Goal: Task Accomplishment & Management: Manage account settings

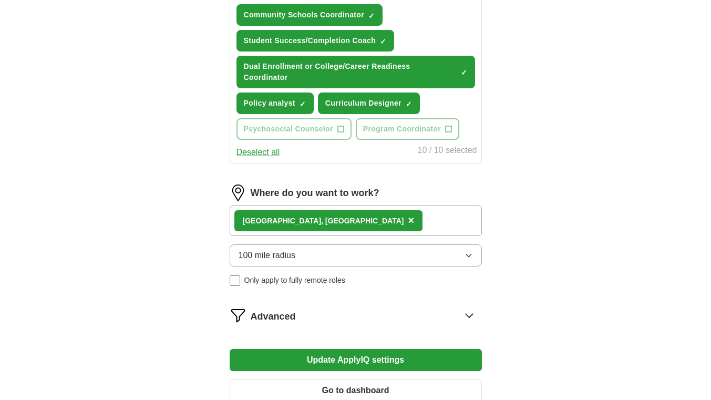
scroll to position [578, 0]
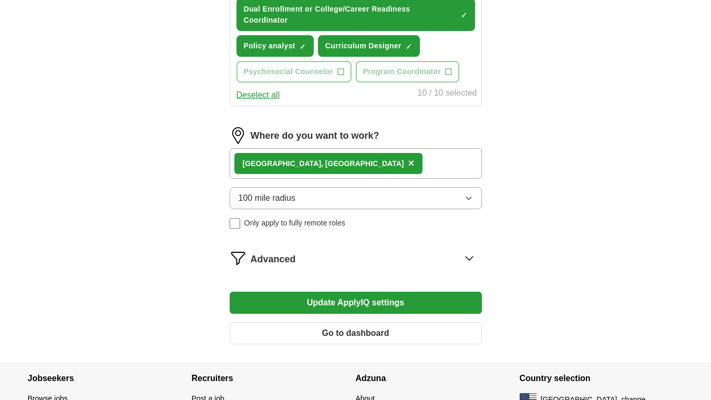
click at [394, 204] on button "100 mile radius" at bounding box center [355, 198] width 252 height 22
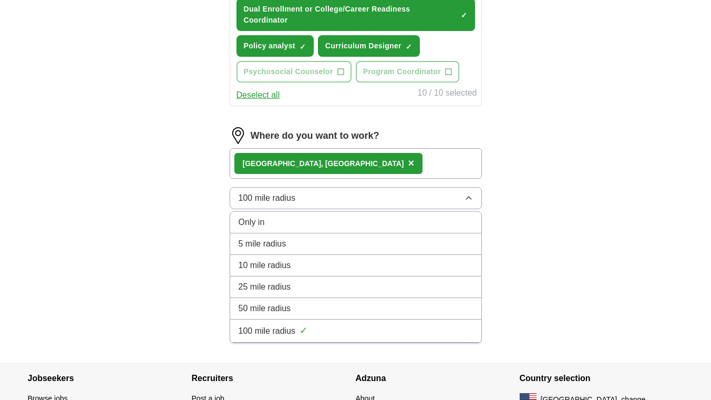
click at [394, 204] on button "100 mile radius" at bounding box center [355, 198] width 252 height 22
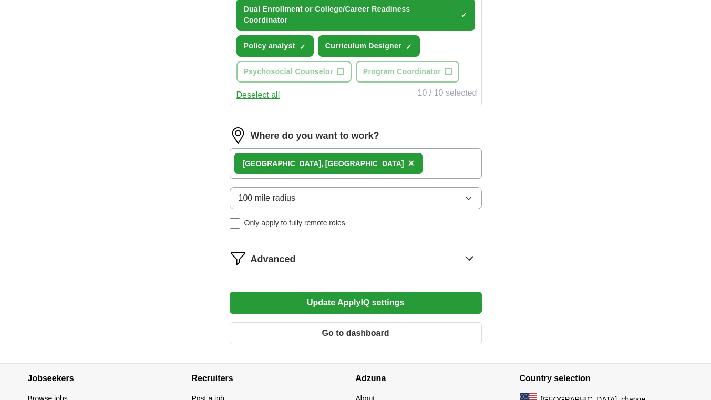
click at [378, 300] on button "Update ApplyIQ settings" at bounding box center [355, 302] width 252 height 22
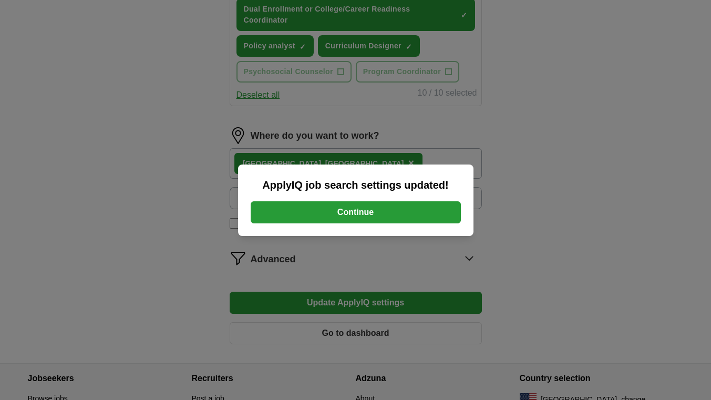
click at [361, 215] on button "Continue" at bounding box center [355, 212] width 210 height 22
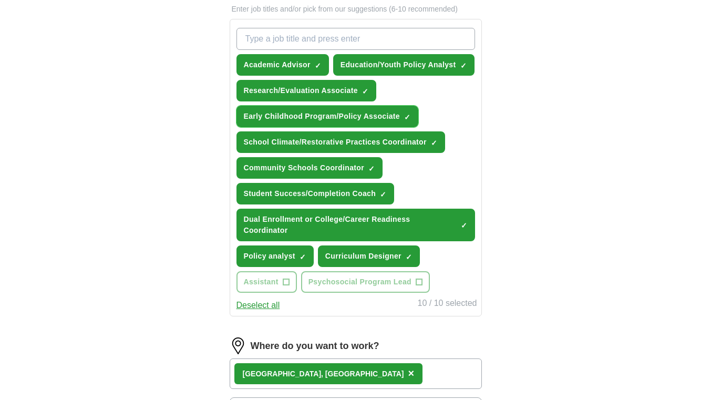
drag, startPoint x: 409, startPoint y: 111, endPoint x: 378, endPoint y: 96, distance: 34.5
click at [0, 0] on span "×" at bounding box center [0, 0] width 0 height 0
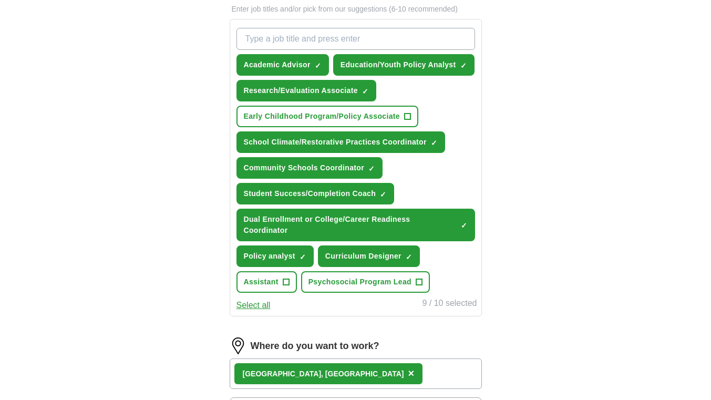
click at [288, 39] on input "What job are you looking for?" at bounding box center [355, 39] width 238 height 22
type input "project coordinator"
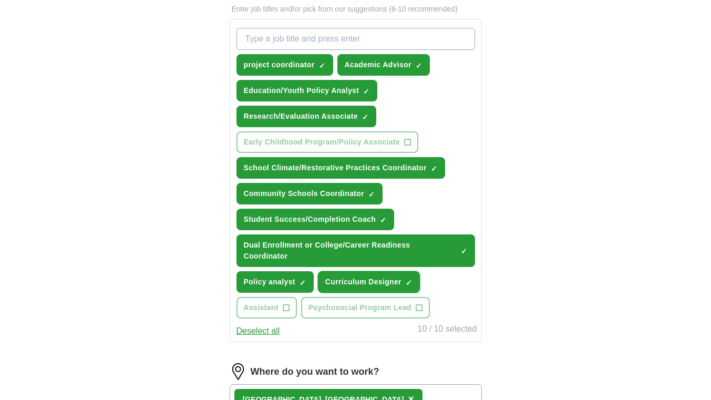
click at [366, 287] on button "Curriculum Designer ✓ ×" at bounding box center [369, 282] width 102 height 22
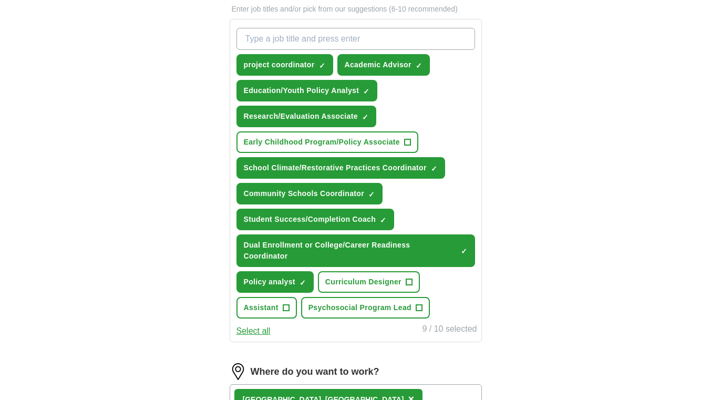
click at [299, 39] on input "What job are you looking for?" at bounding box center [355, 39] width 238 height 22
type input "Instructional designer"
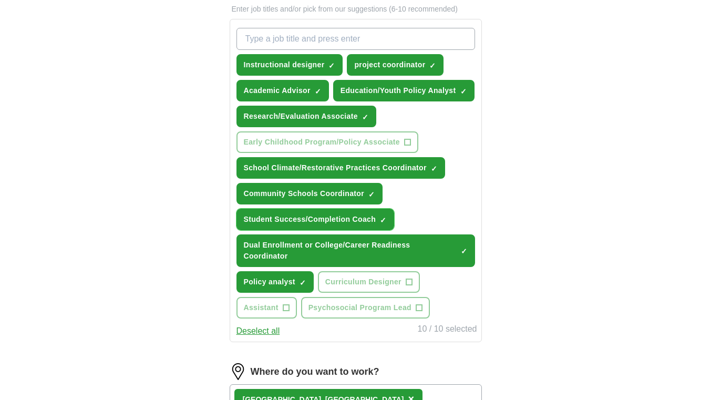
click at [0, 0] on span "×" at bounding box center [0, 0] width 0 height 0
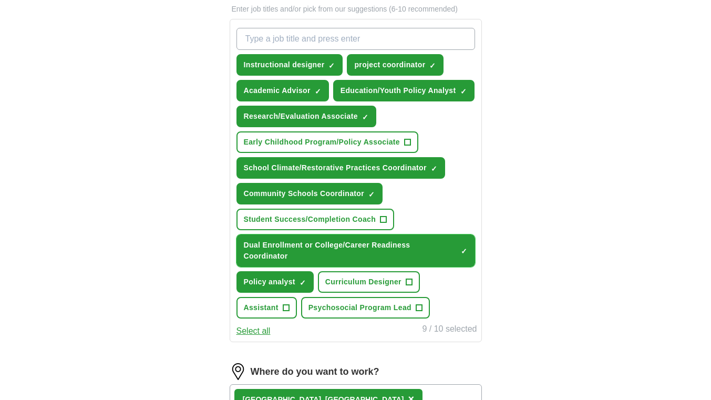
click at [445, 248] on span "Dual Enrollment or College/Career Readiness Coordinator" at bounding box center [350, 250] width 213 height 22
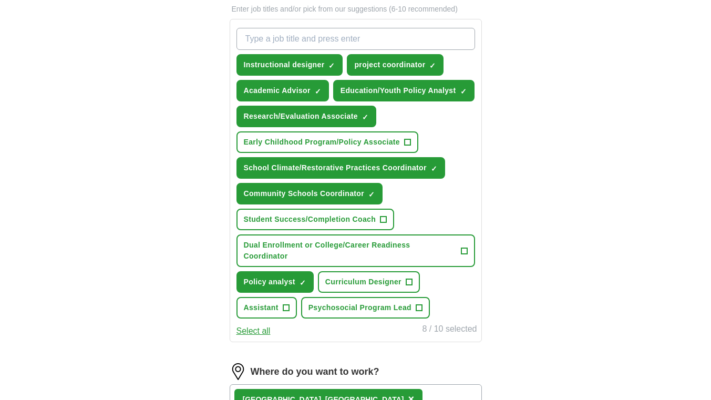
click at [297, 41] on input "What job are you looking for?" at bounding box center [355, 39] width 238 height 22
type input "p"
type input "education assistant"
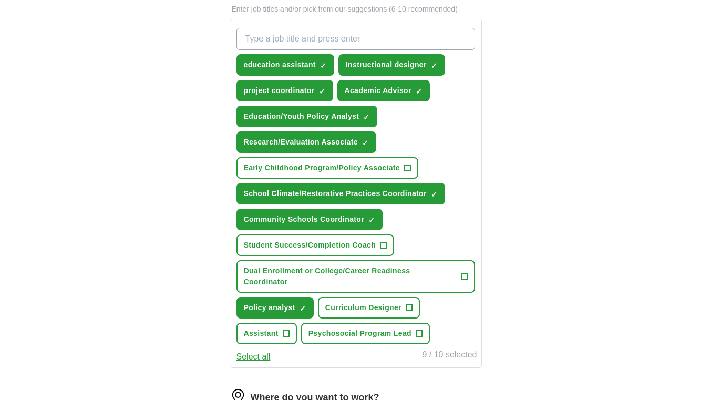
scroll to position [630, 0]
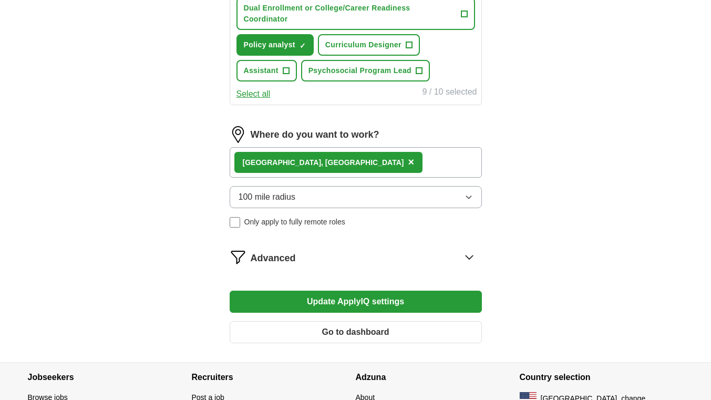
click at [346, 301] on button "Update ApplyIQ settings" at bounding box center [355, 301] width 252 height 22
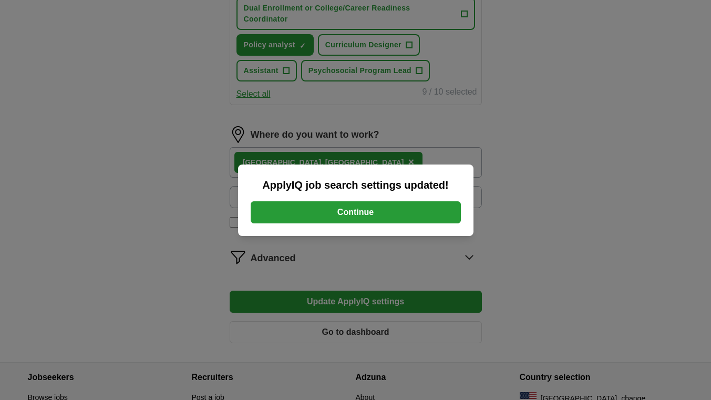
click at [424, 214] on button "Continue" at bounding box center [355, 212] width 210 height 22
